Goal: Transaction & Acquisition: Book appointment/travel/reservation

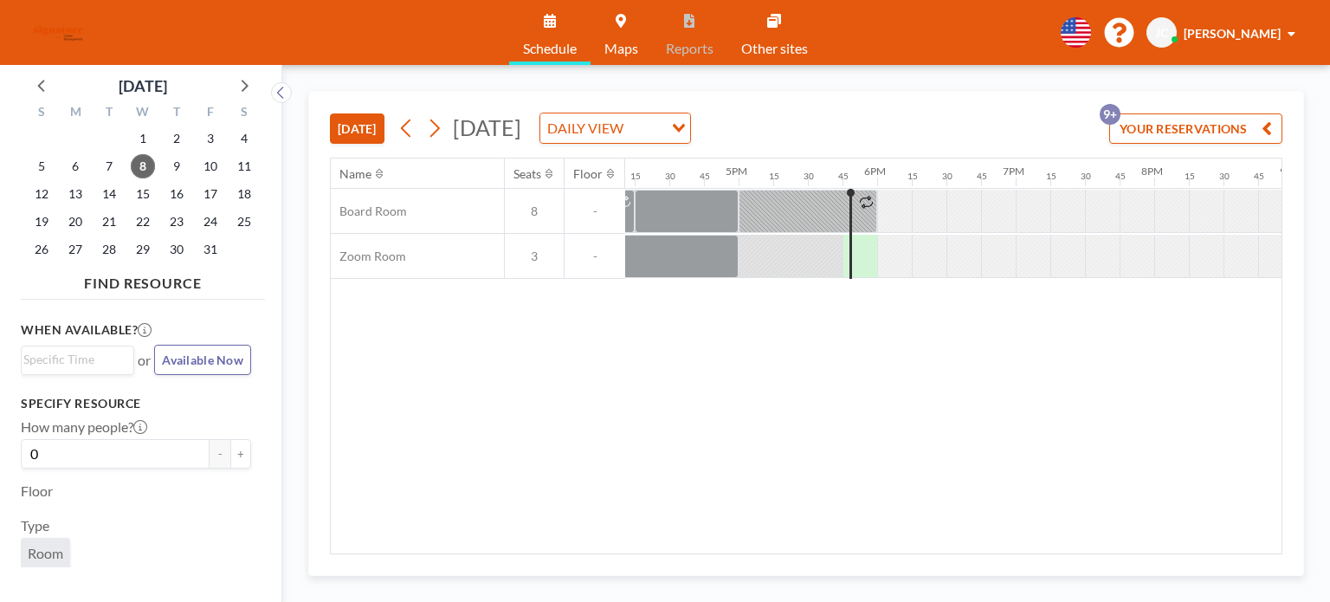
scroll to position [0, 2251]
click at [458, 122] on span "[DATE]" at bounding box center [487, 127] width 68 height 26
click at [438, 131] on icon at bounding box center [435, 129] width 10 height 18
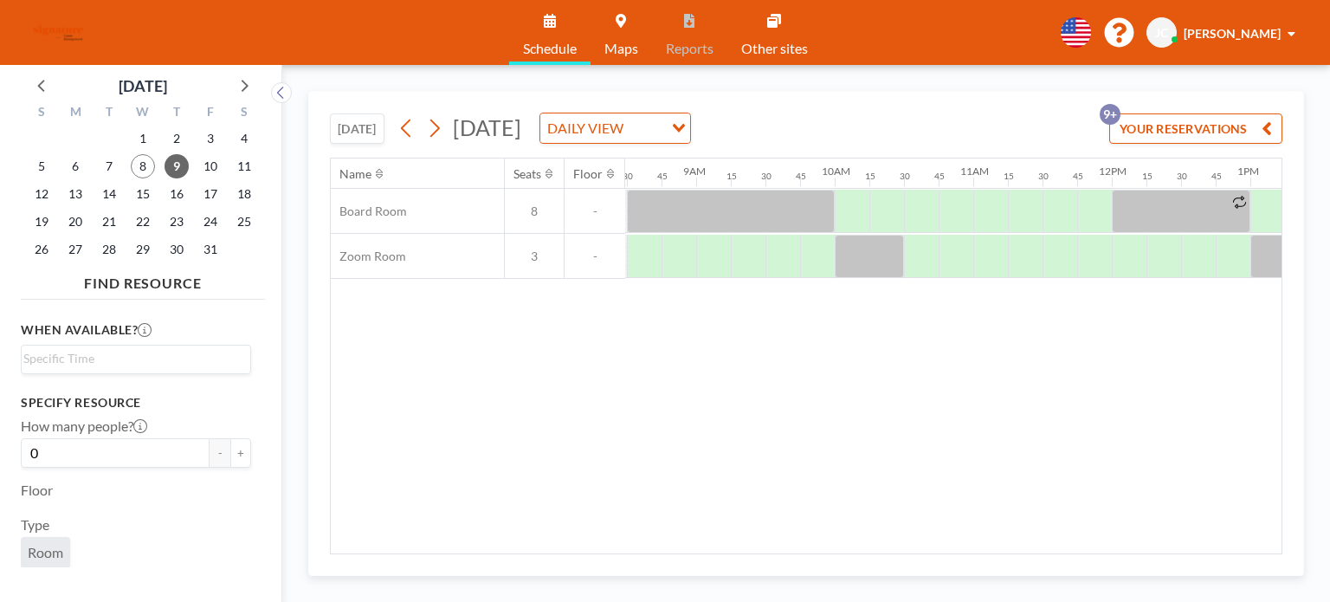
scroll to position [0, 1178]
click at [1115, 273] on div at bounding box center [1127, 256] width 35 height 43
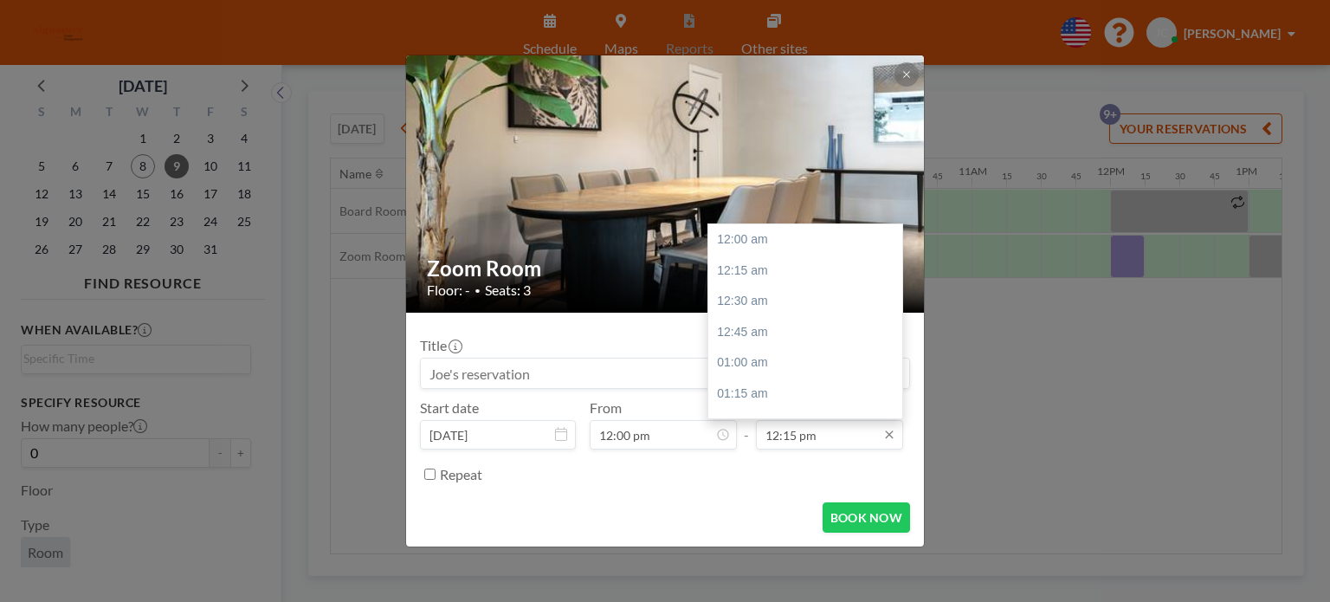
click at [845, 436] on input "12:15 pm" at bounding box center [829, 434] width 147 height 29
click at [801, 336] on div "01:00 pm" at bounding box center [809, 332] width 203 height 31
type input "01:00 pm"
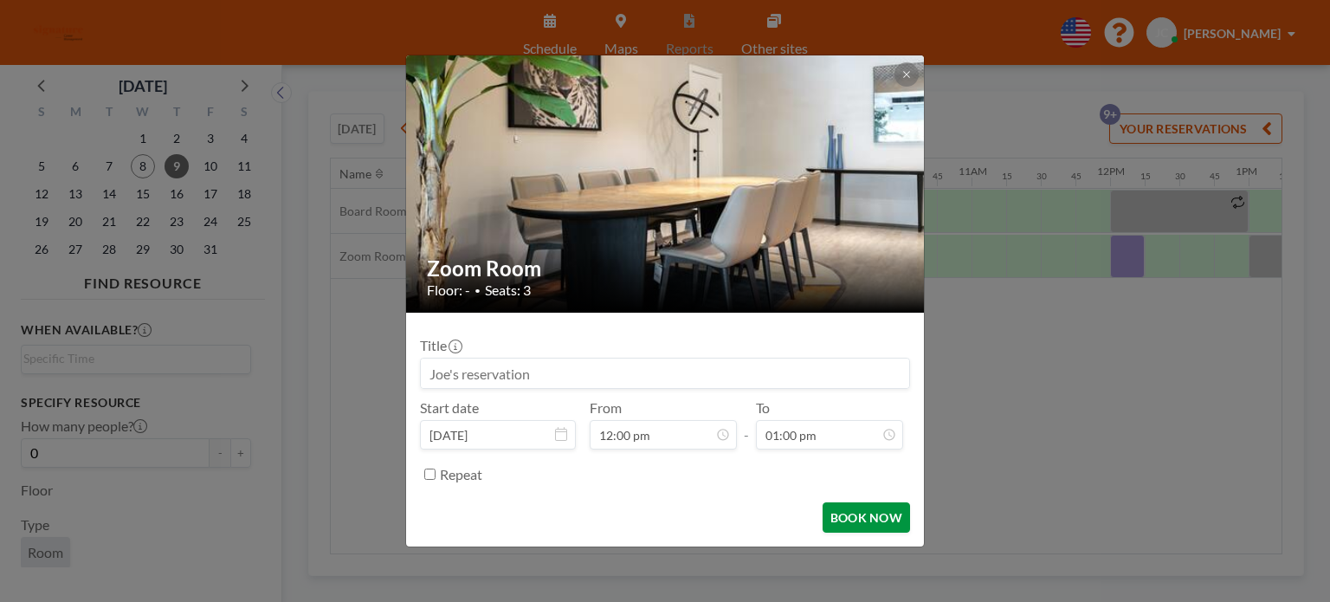
scroll to position [1603, 0]
click at [845, 504] on button "BOOK NOW" at bounding box center [866, 517] width 87 height 30
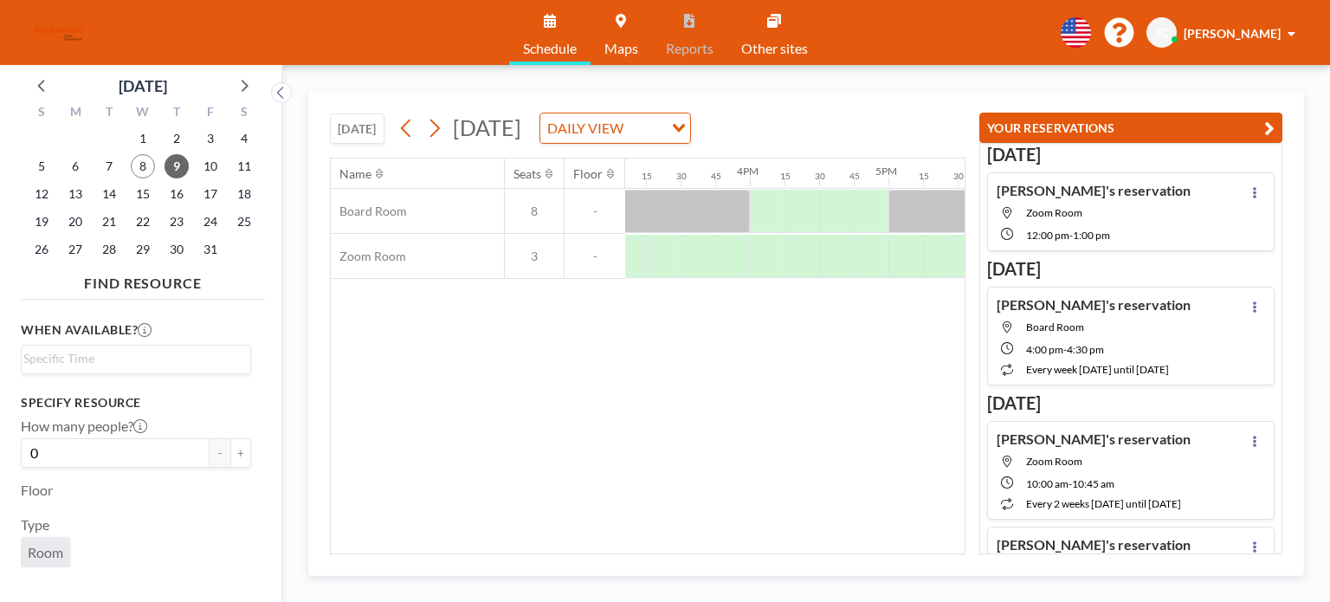
scroll to position [0, 2134]
click at [449, 127] on button at bounding box center [435, 128] width 28 height 28
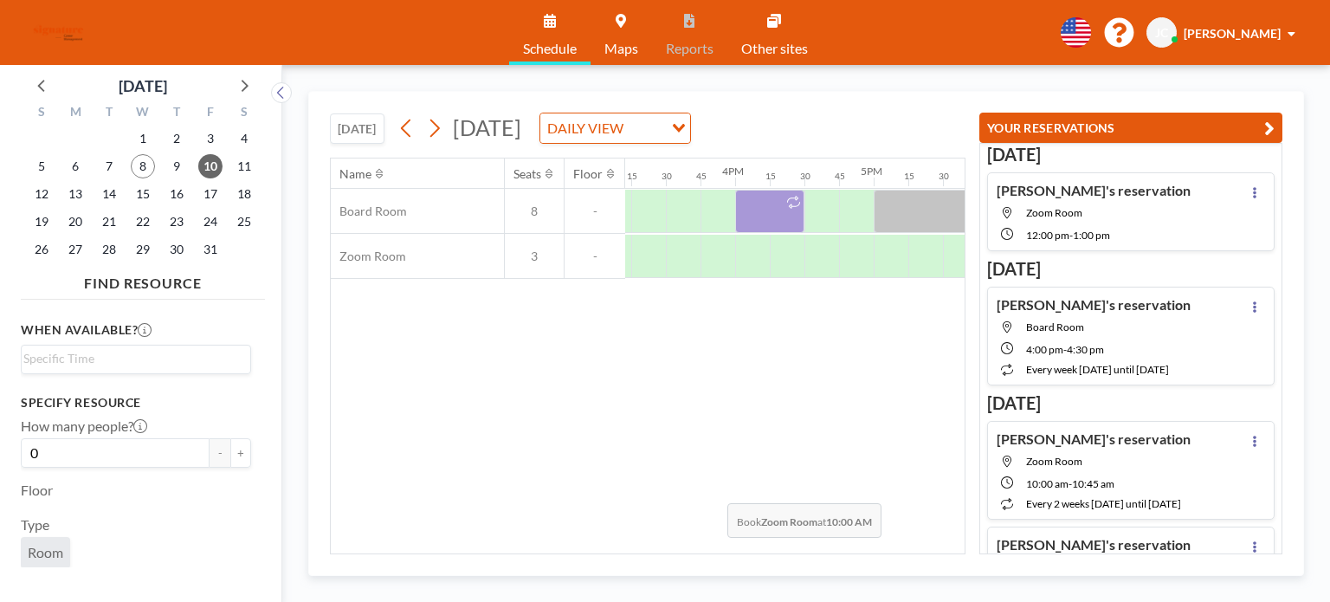
scroll to position [0, 2206]
